Goal: Transaction & Acquisition: Subscribe to service/newsletter

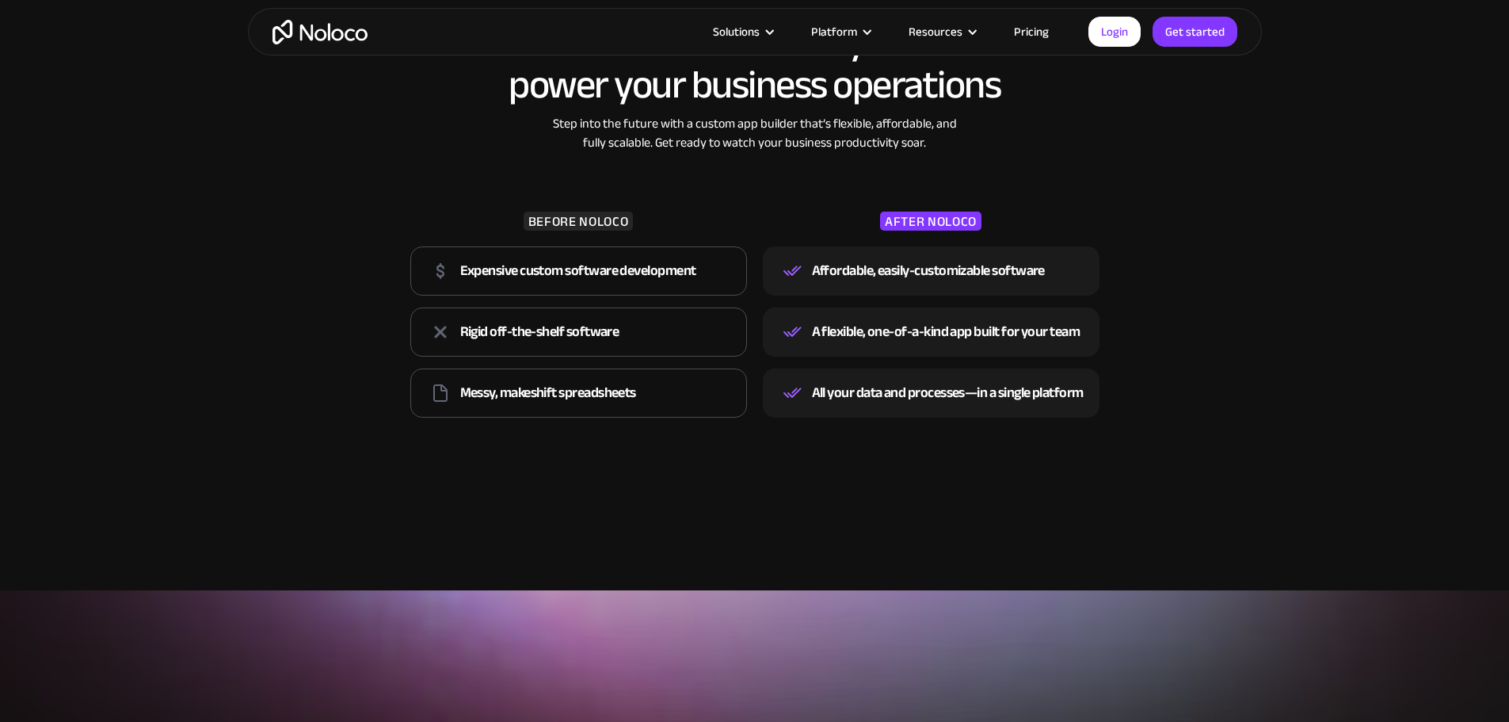
scroll to position [2376, 0]
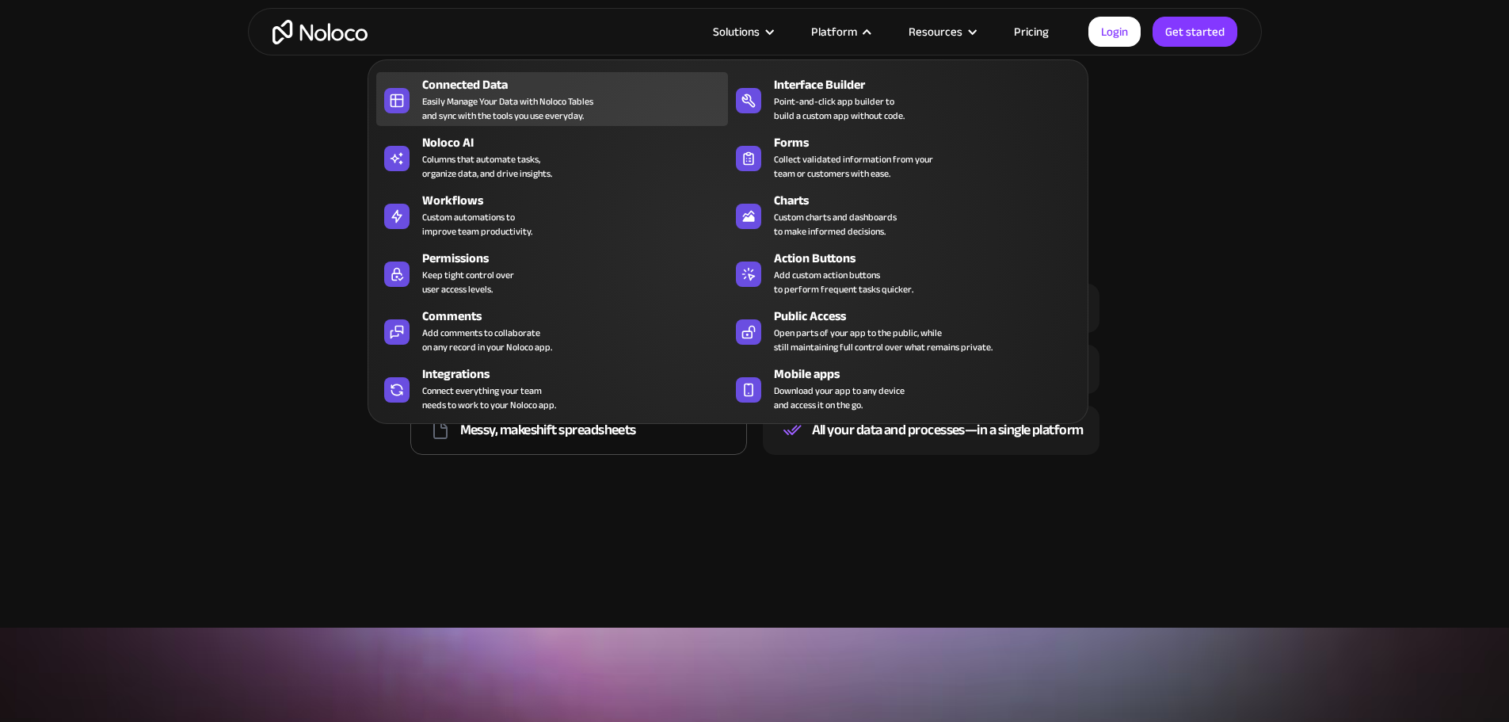
click at [612, 115] on div "Connected Data Easily Manage Your Data with Noloco Tables and sync with the too…" at bounding box center [571, 99] width 298 height 48
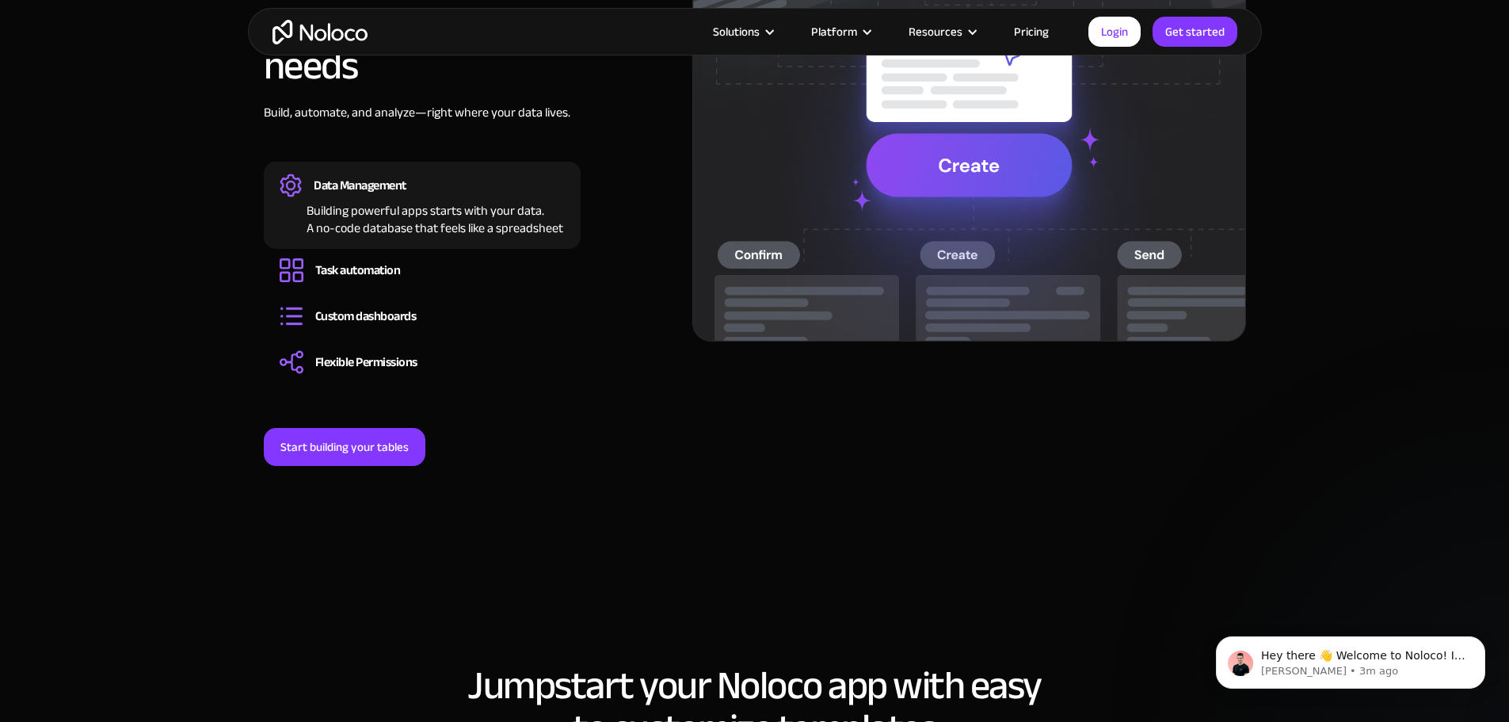
scroll to position [1346, 0]
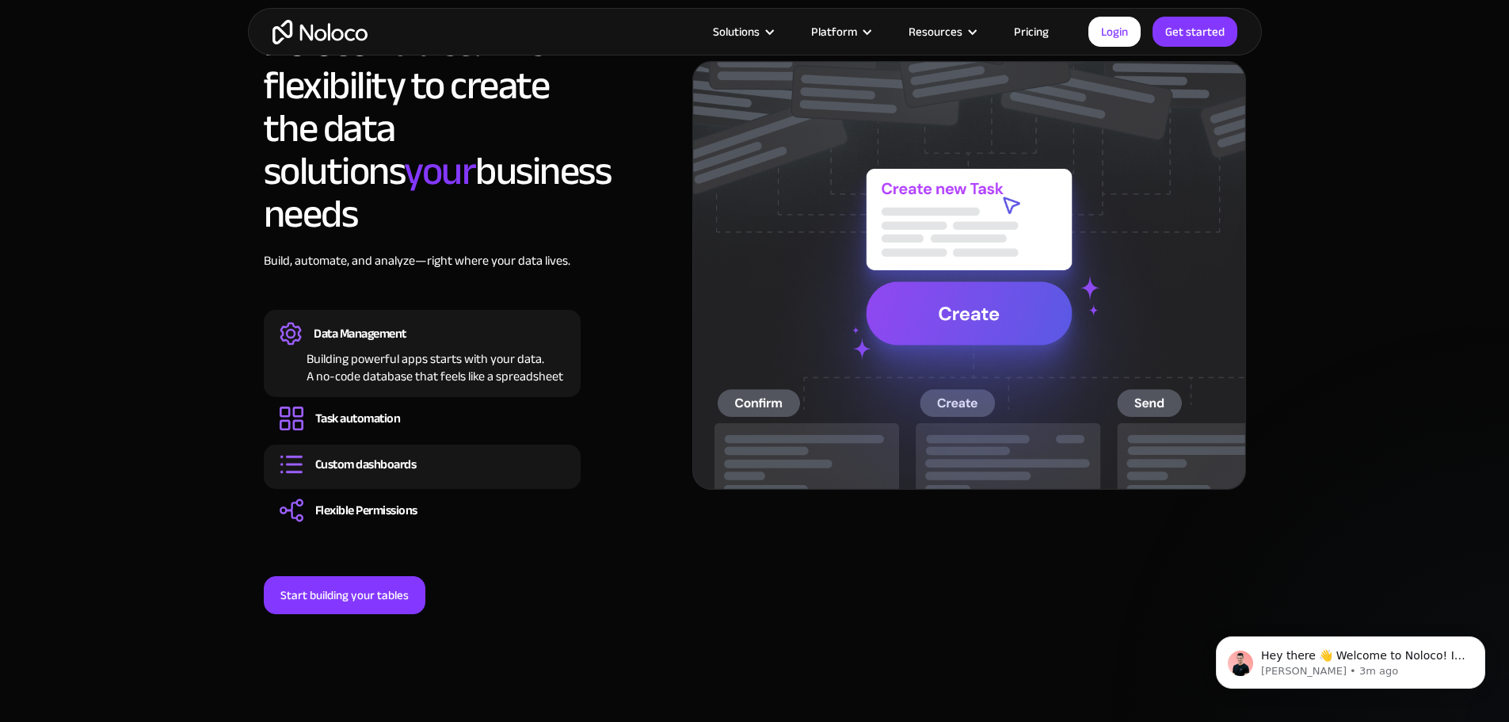
click at [371, 455] on div "Custom dashboards" at bounding box center [365, 463] width 101 height 17
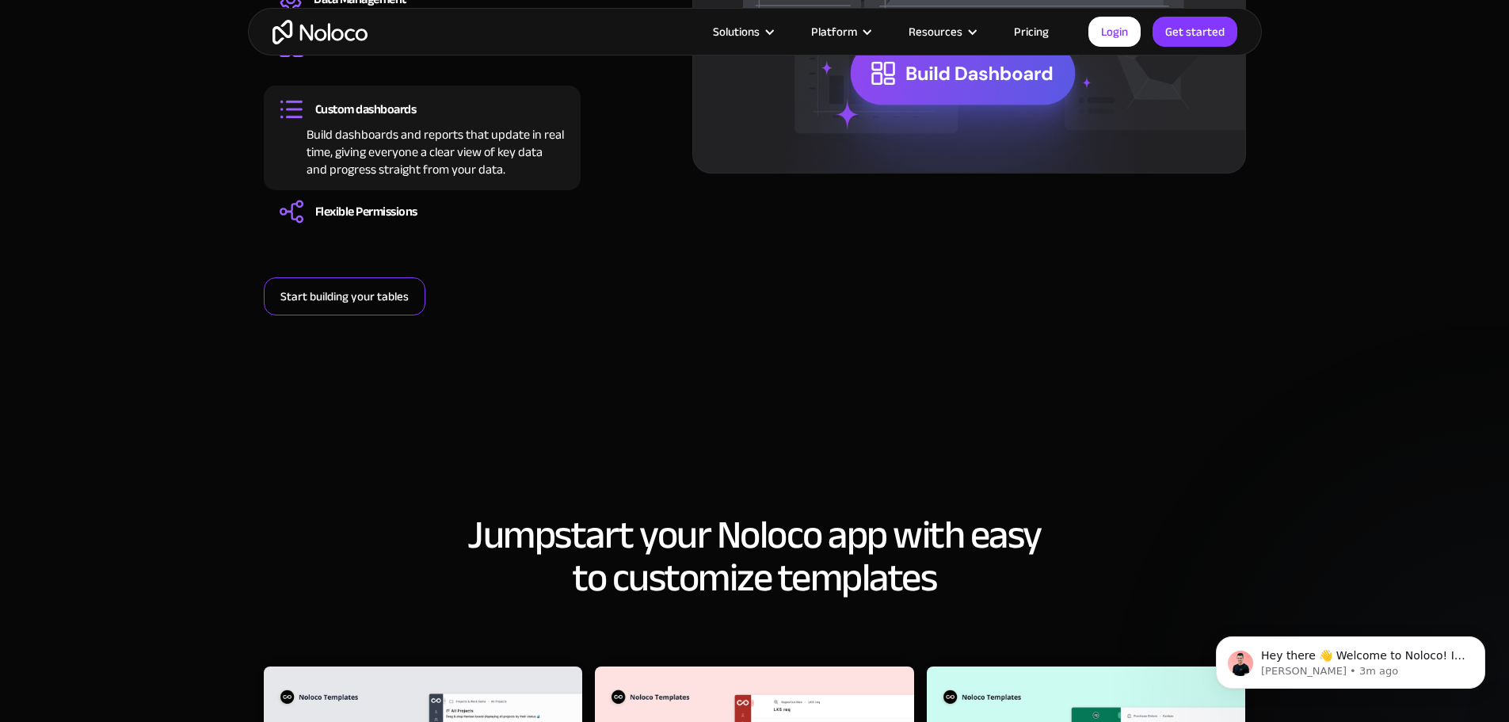
scroll to position [1663, 0]
click at [278, 276] on link "Start building your tables" at bounding box center [345, 295] width 162 height 38
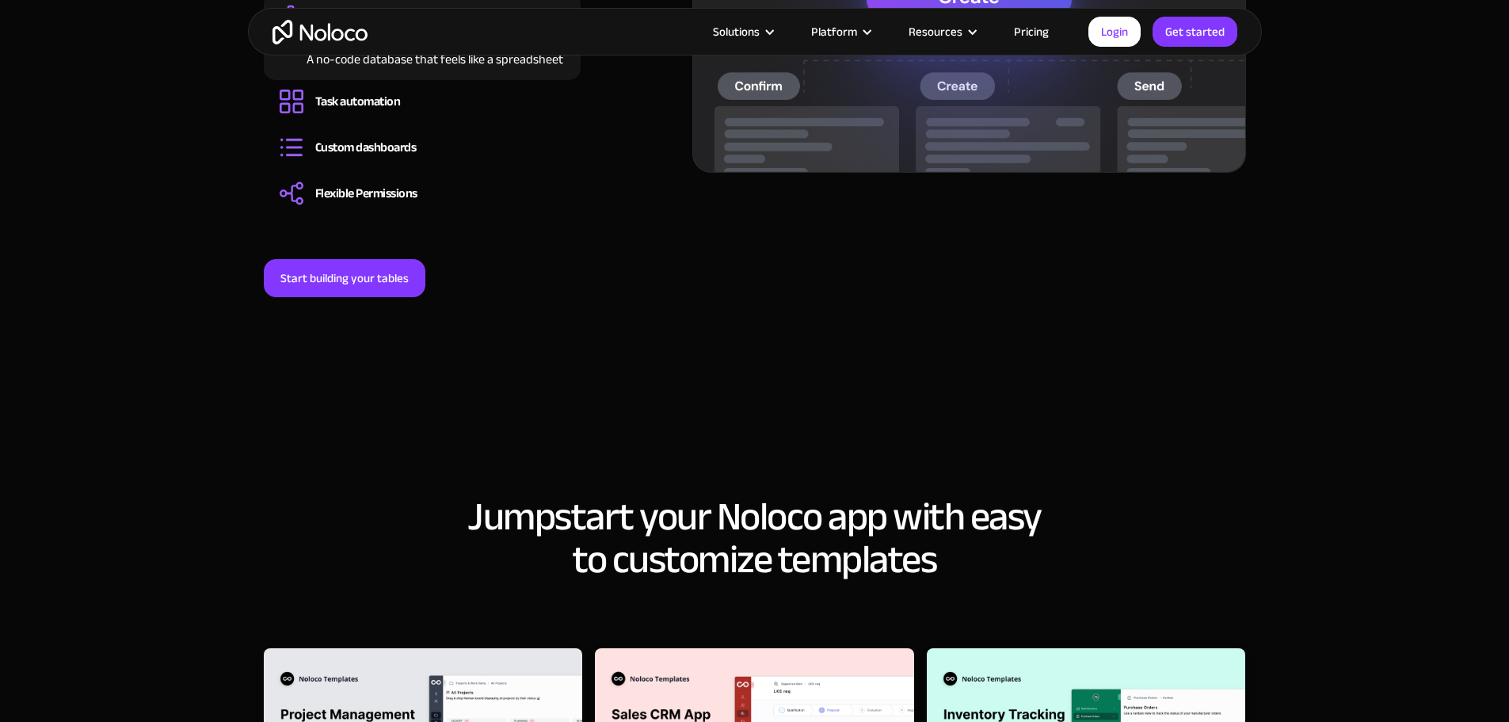
click at [1018, 32] on link "Pricing" at bounding box center [1031, 31] width 74 height 21
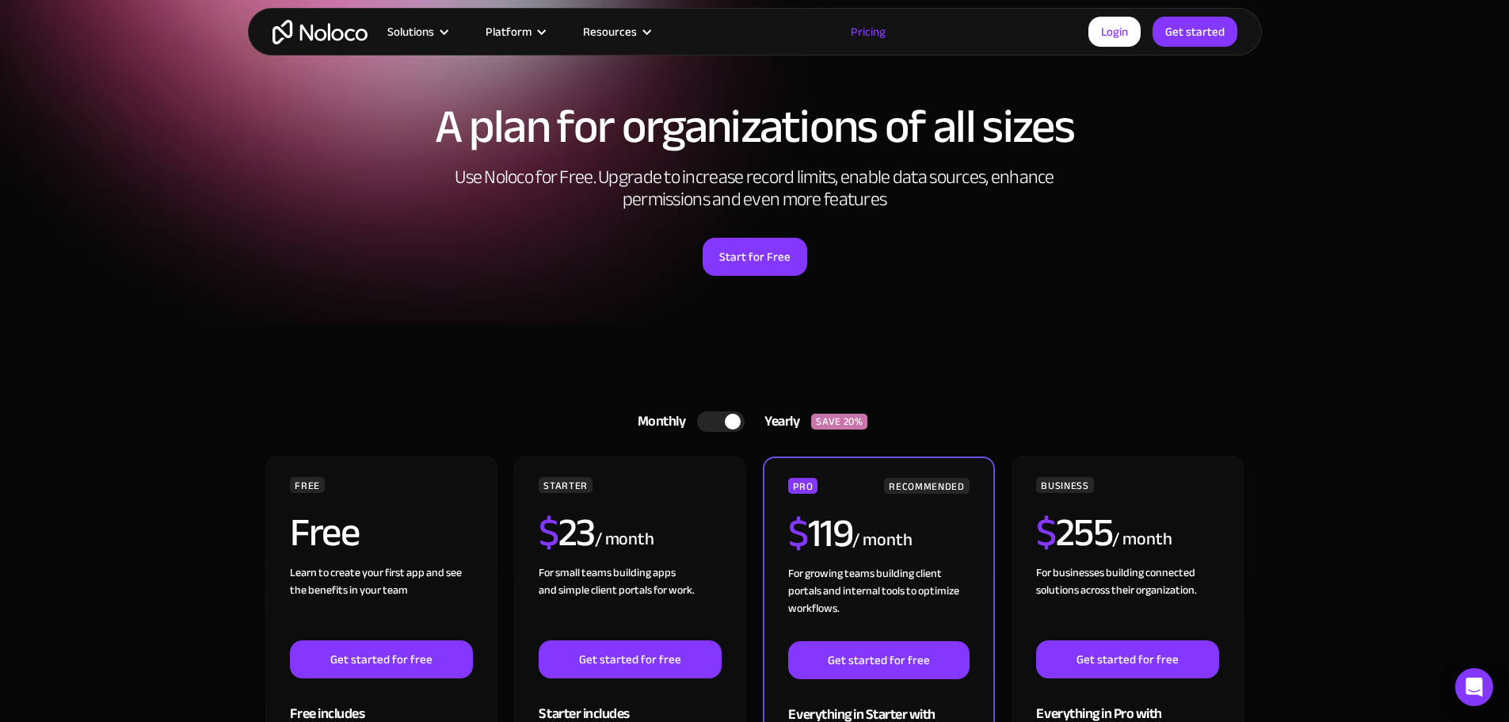
scroll to position [317, 0]
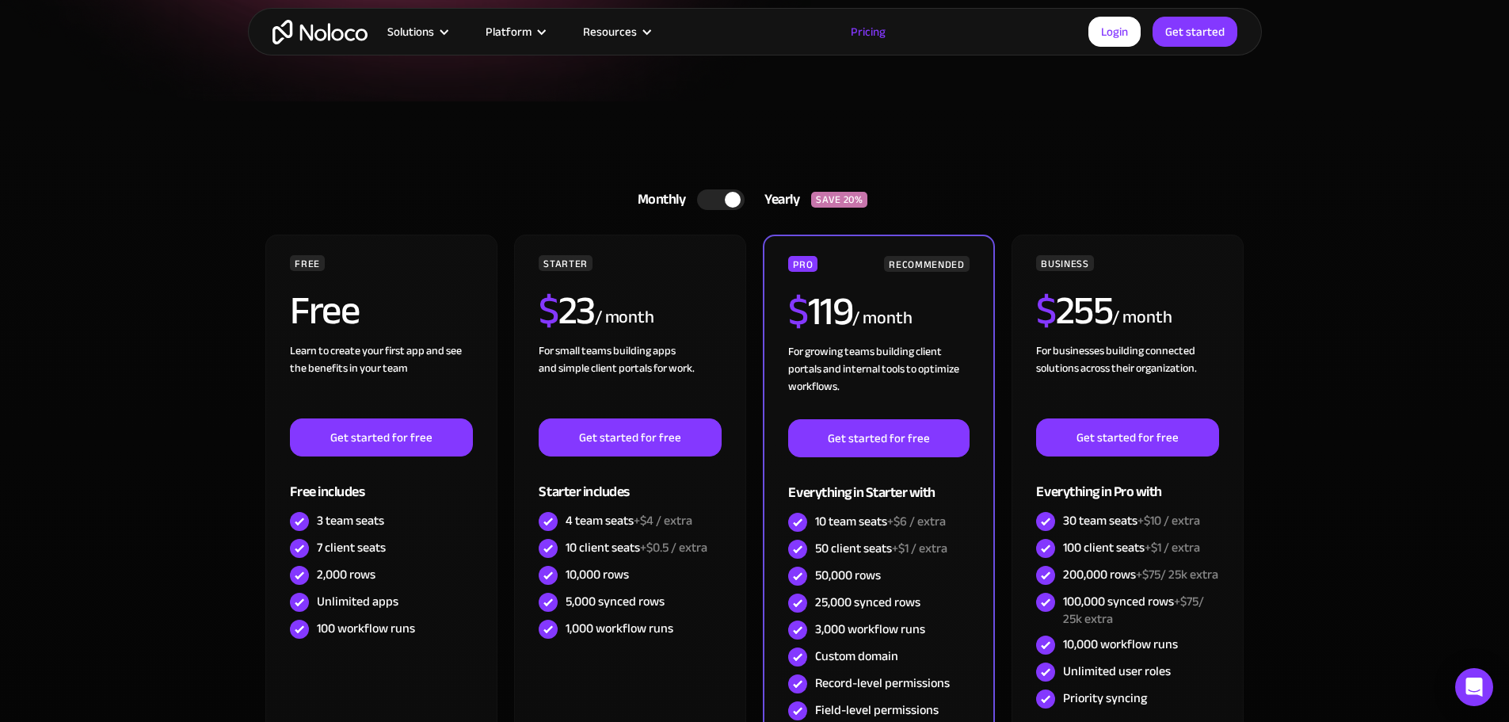
click at [729, 188] on link "Monthly Yearly SAVE 20%" at bounding box center [755, 200] width 274 height 38
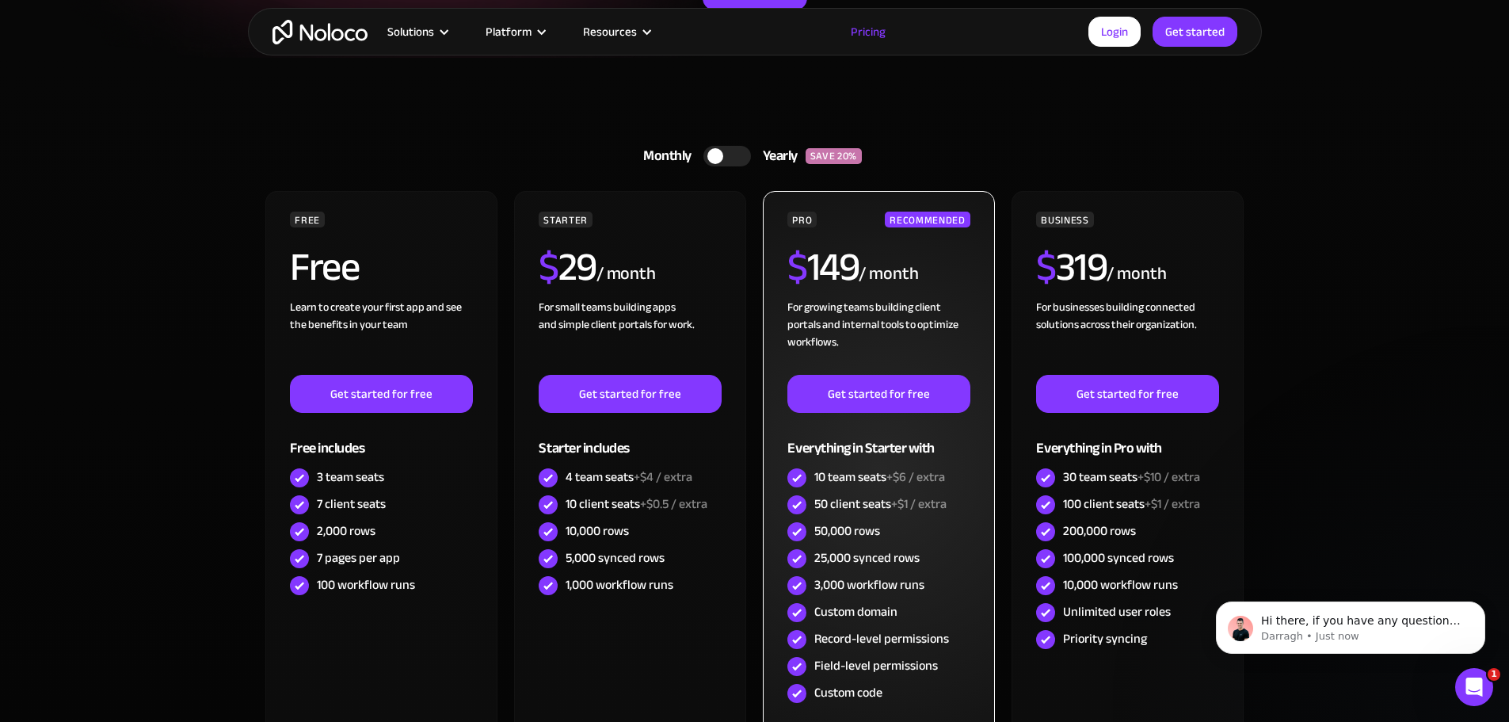
scroll to position [396, 0]
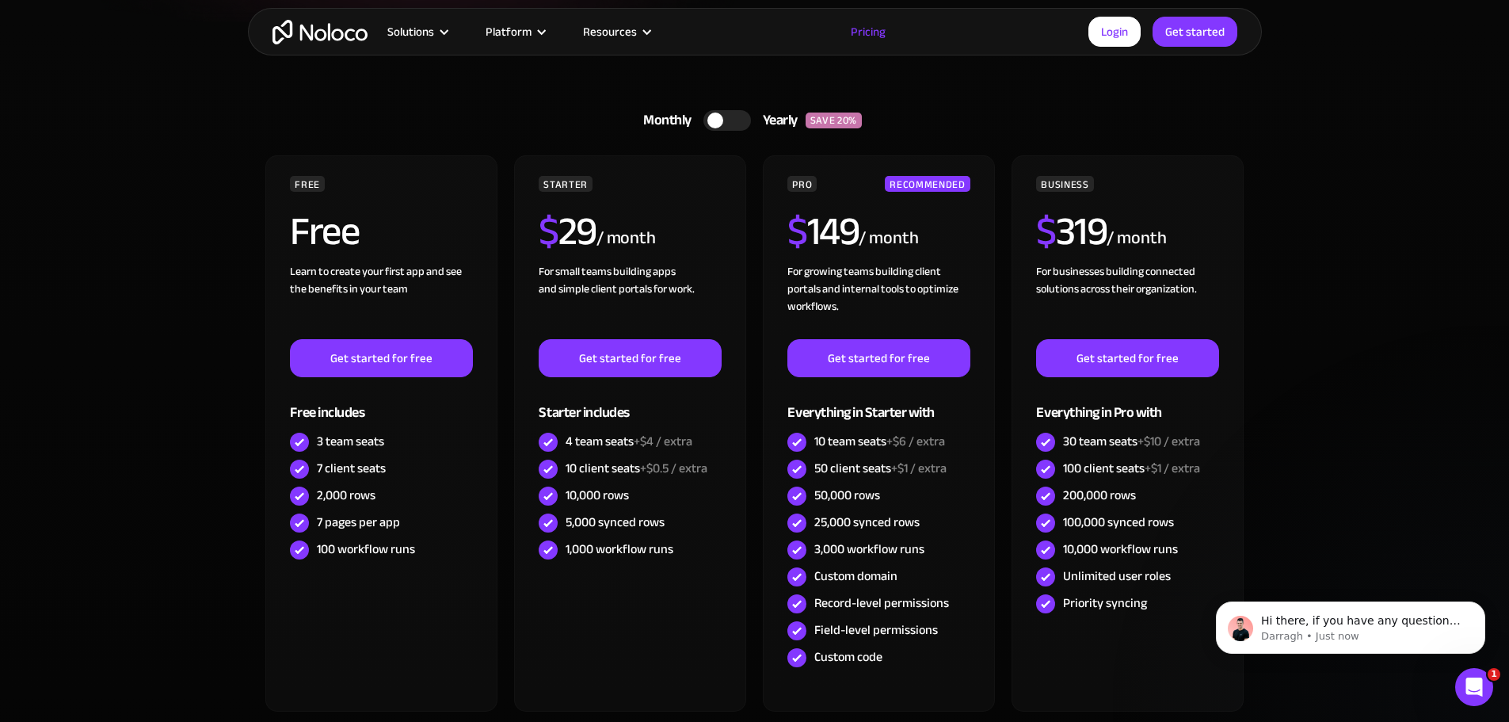
click at [740, 124] on div at bounding box center [727, 120] width 48 height 21
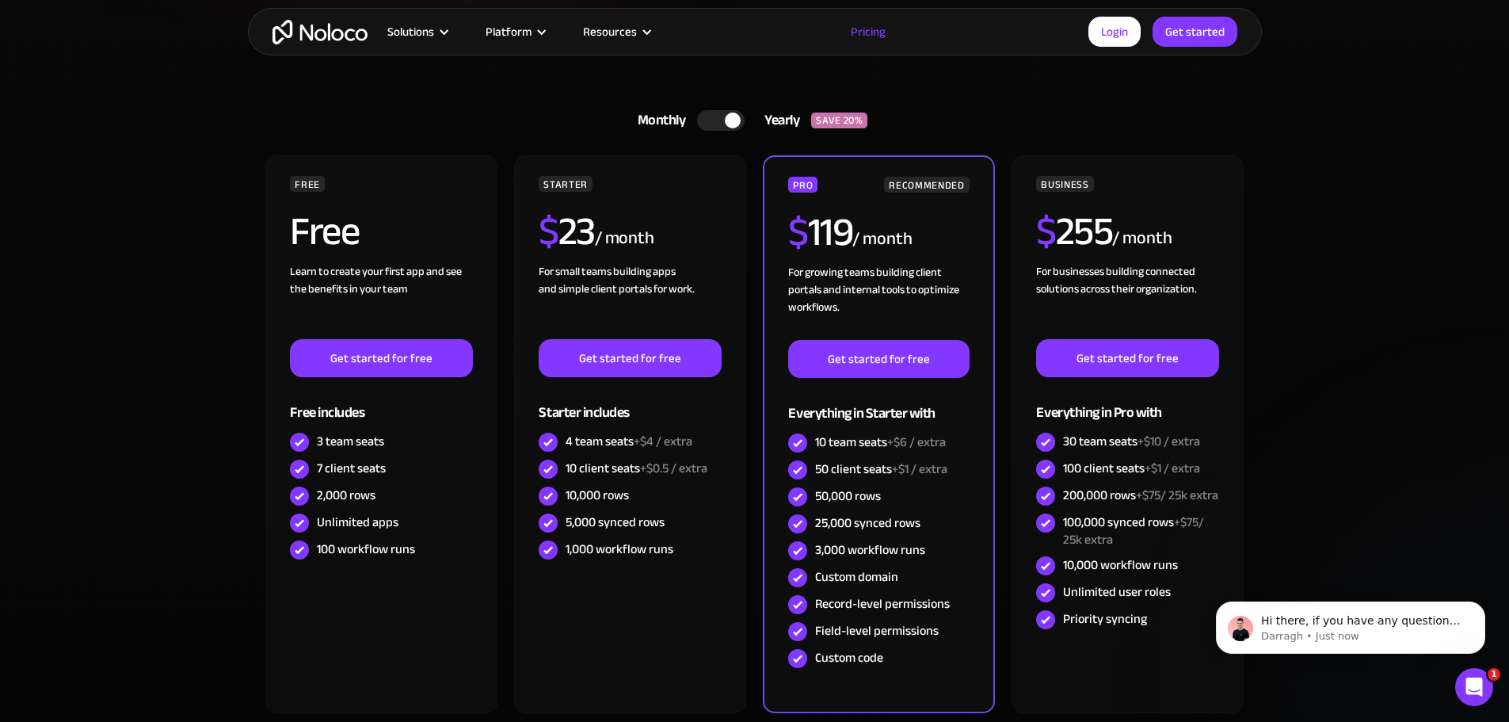
click at [740, 124] on div at bounding box center [733, 120] width 16 height 16
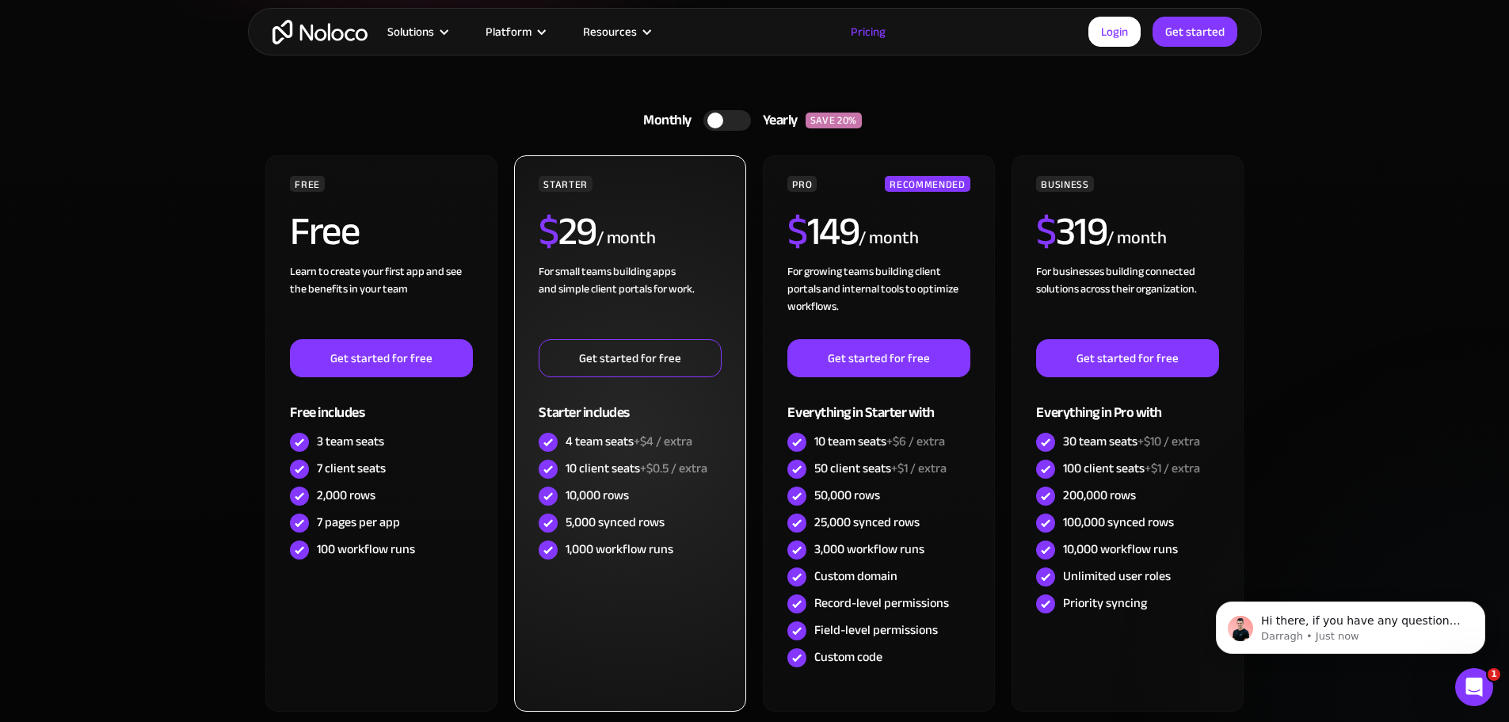
click at [576, 366] on link "Get started for free" at bounding box center [630, 358] width 182 height 38
